Goal: Navigation & Orientation: Find specific page/section

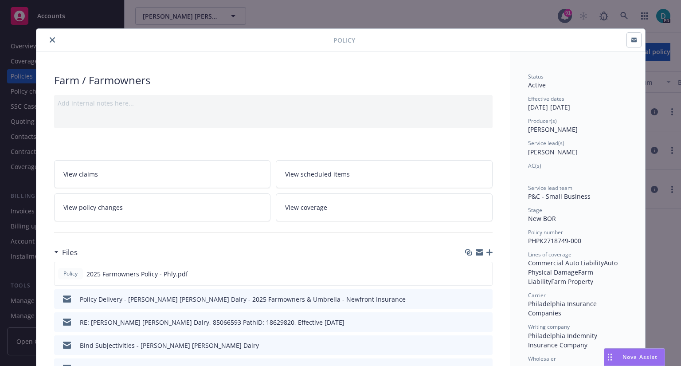
scroll to position [27, 0]
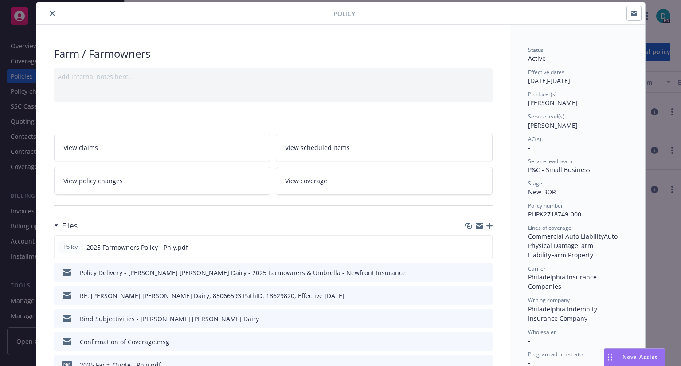
click at [52, 12] on button "close" at bounding box center [52, 13] width 11 height 11
